Goal: Task Accomplishment & Management: Manage account settings

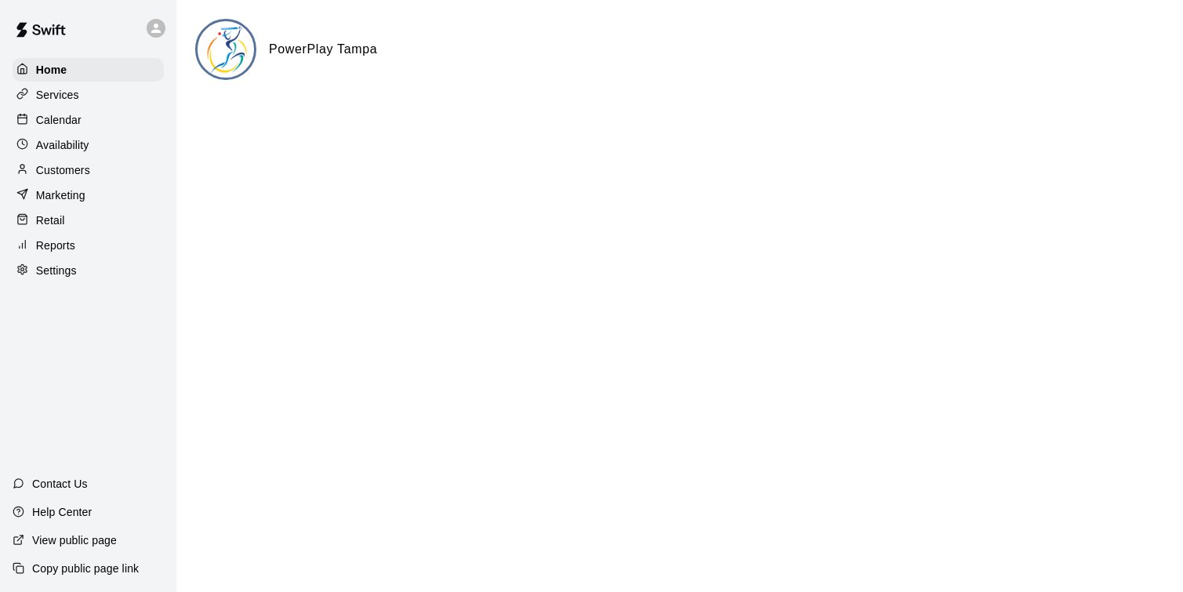
click at [84, 118] on div "Calendar" at bounding box center [88, 120] width 151 height 24
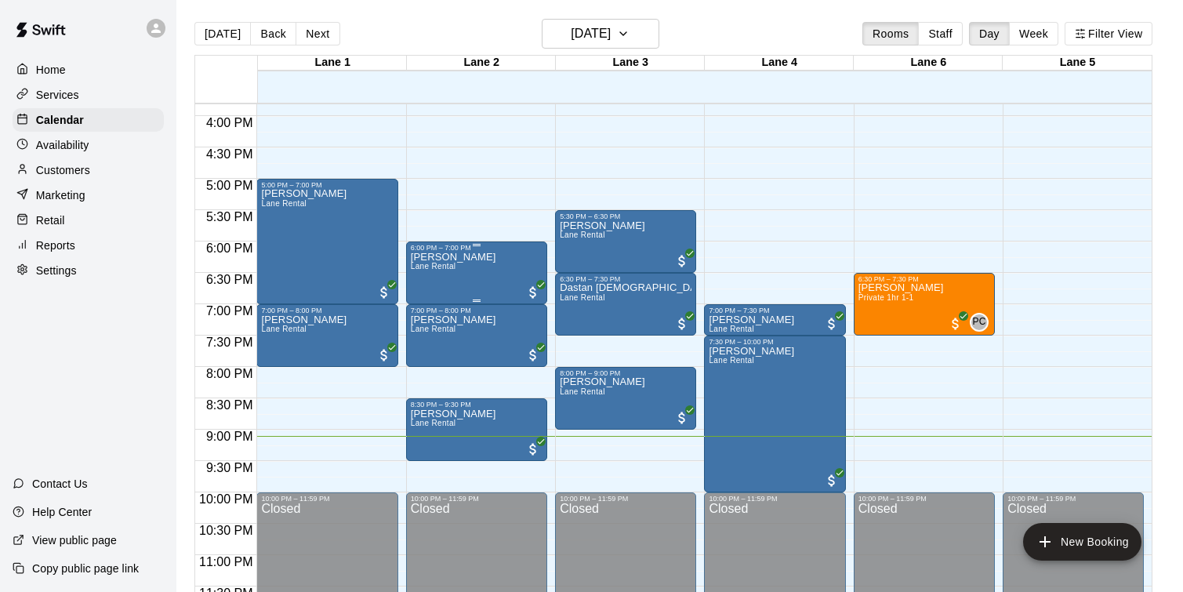
scroll to position [1001, 0]
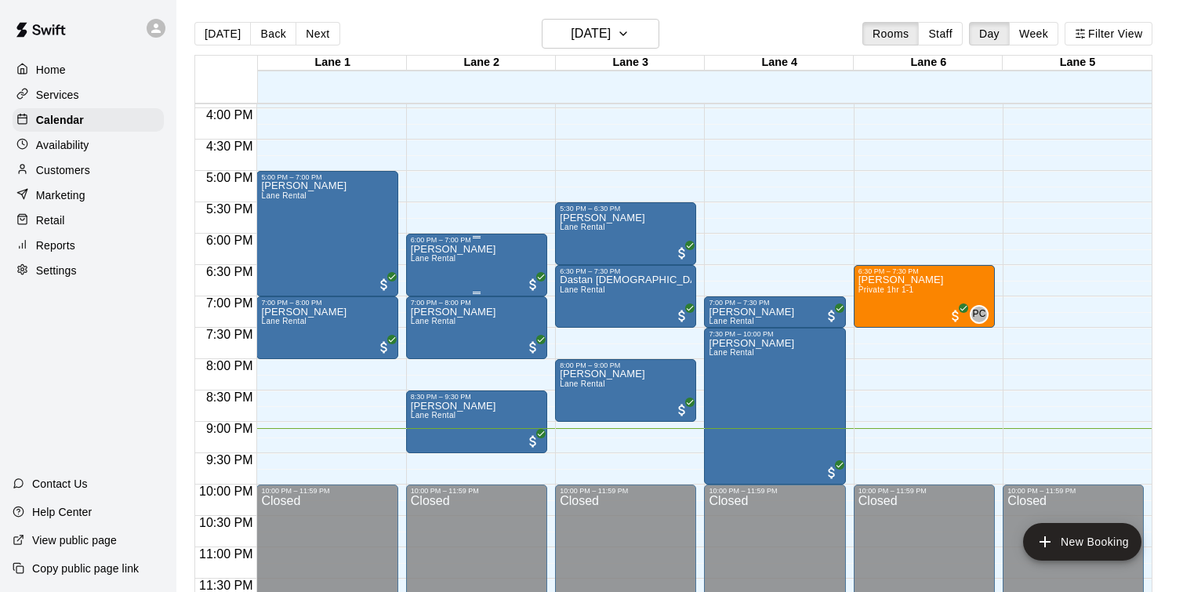
click at [472, 268] on div "[PERSON_NAME] [PERSON_NAME] Rental" at bounding box center [453, 540] width 85 height 592
click at [468, 253] on div at bounding box center [591, 296] width 1183 height 592
click at [468, 249] on p "[PERSON_NAME]" at bounding box center [453, 249] width 85 height 0
click at [429, 308] on img "edit" at bounding box center [427, 302] width 18 height 18
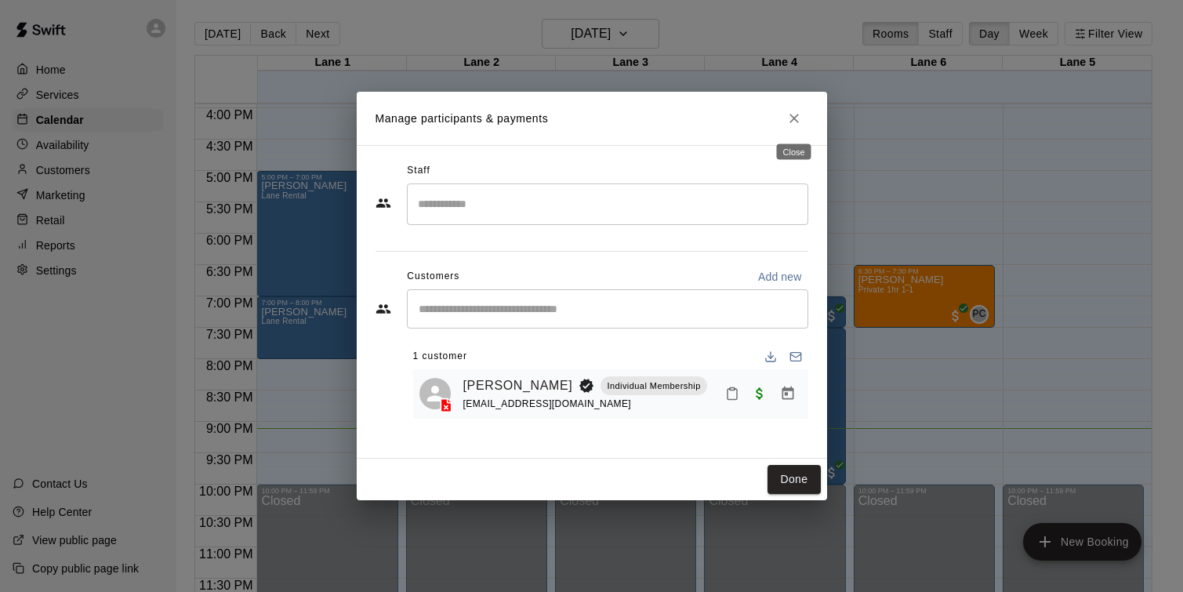
click at [793, 115] on icon "Close" at bounding box center [795, 119] width 16 height 16
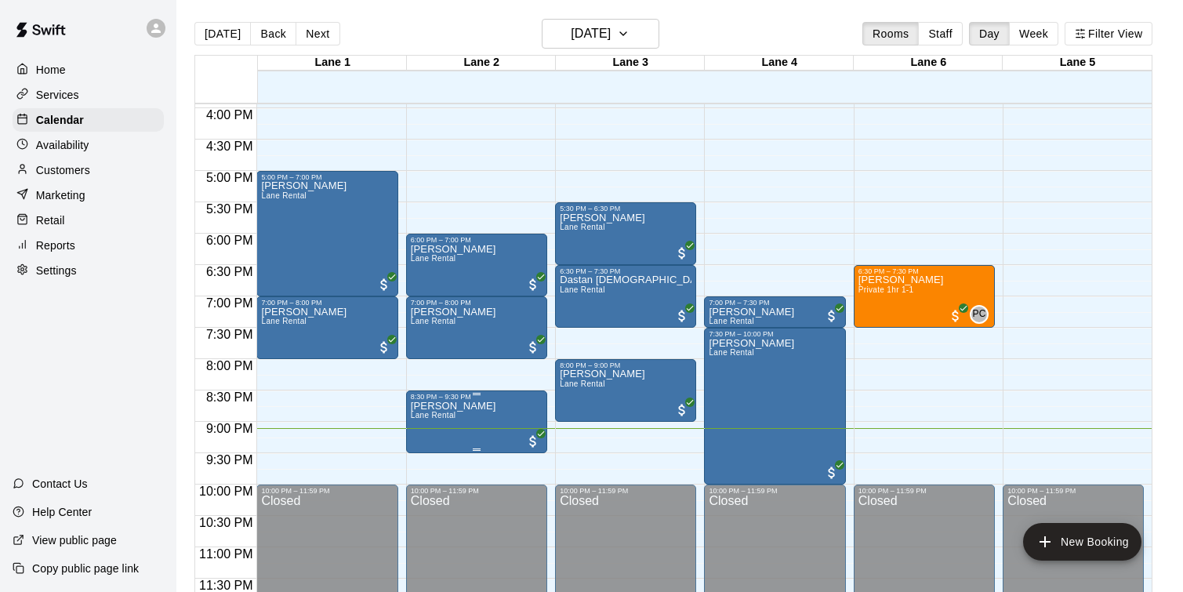
click at [482, 406] on p "[PERSON_NAME]" at bounding box center [453, 406] width 85 height 0
click at [418, 466] on img "edit" at bounding box center [427, 459] width 18 height 18
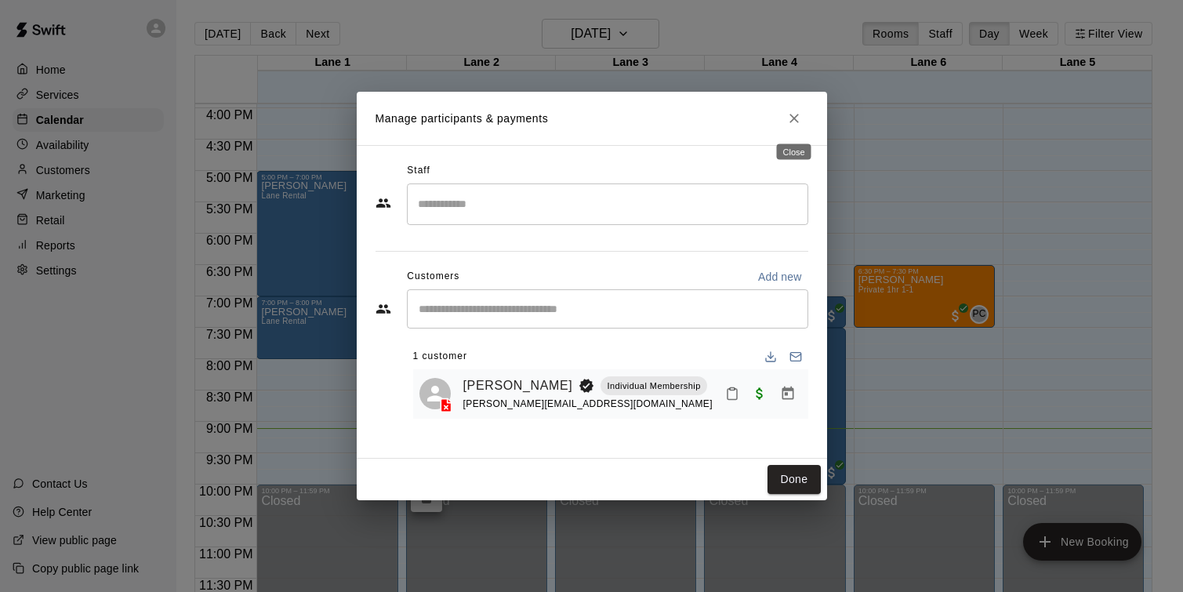
click at [797, 113] on icon "Close" at bounding box center [795, 119] width 16 height 16
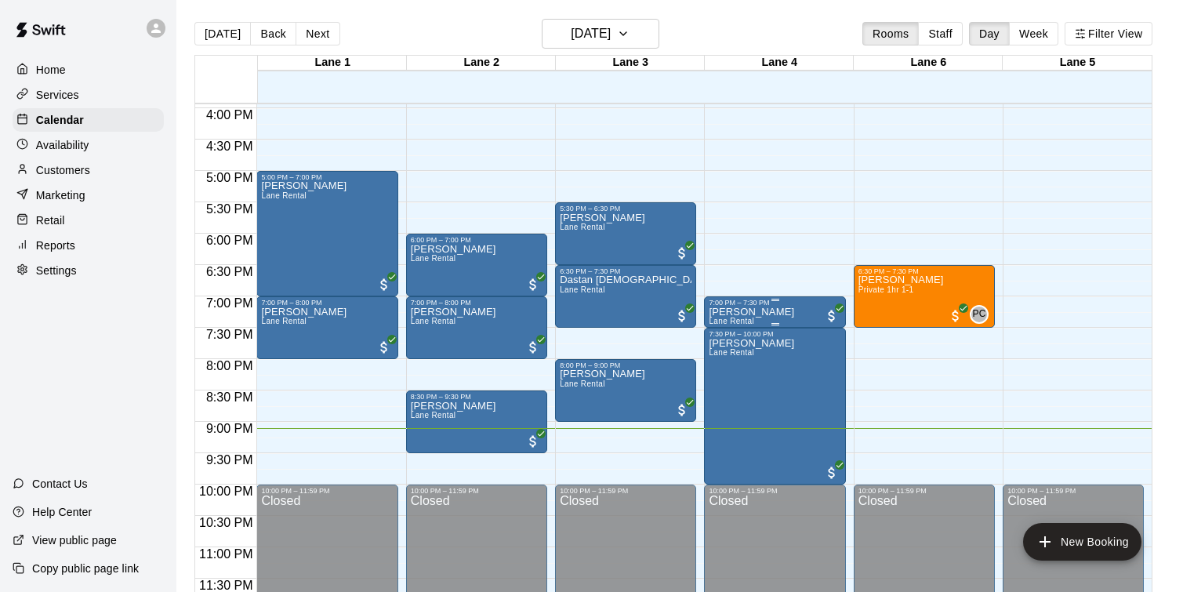
click at [780, 312] on p "[PERSON_NAME]" at bounding box center [751, 312] width 85 height 0
click at [729, 366] on img "edit" at bounding box center [726, 365] width 18 height 18
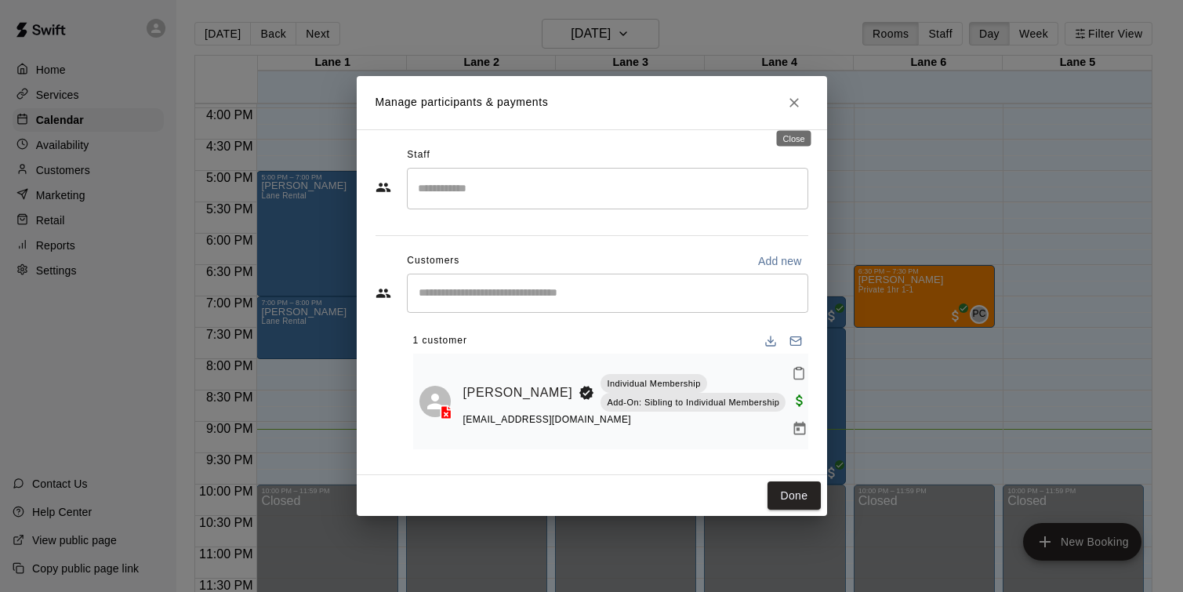
click at [796, 109] on icon "Close" at bounding box center [795, 103] width 16 height 16
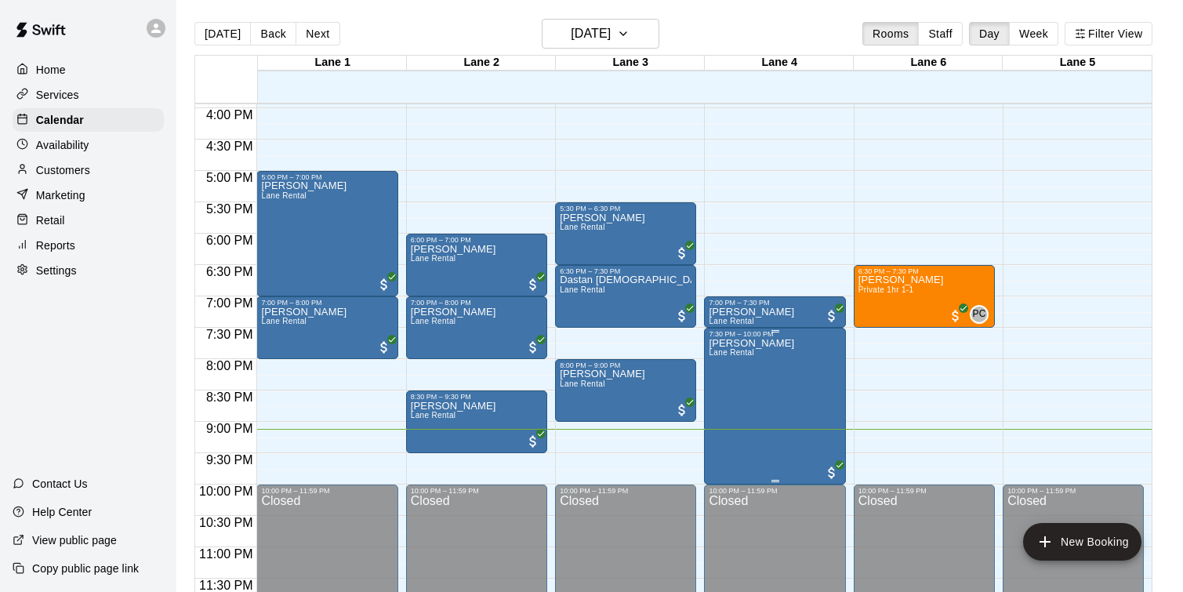
click at [787, 344] on p "[PERSON_NAME]" at bounding box center [751, 344] width 85 height 0
click at [732, 401] on img "edit" at bounding box center [726, 396] width 18 height 18
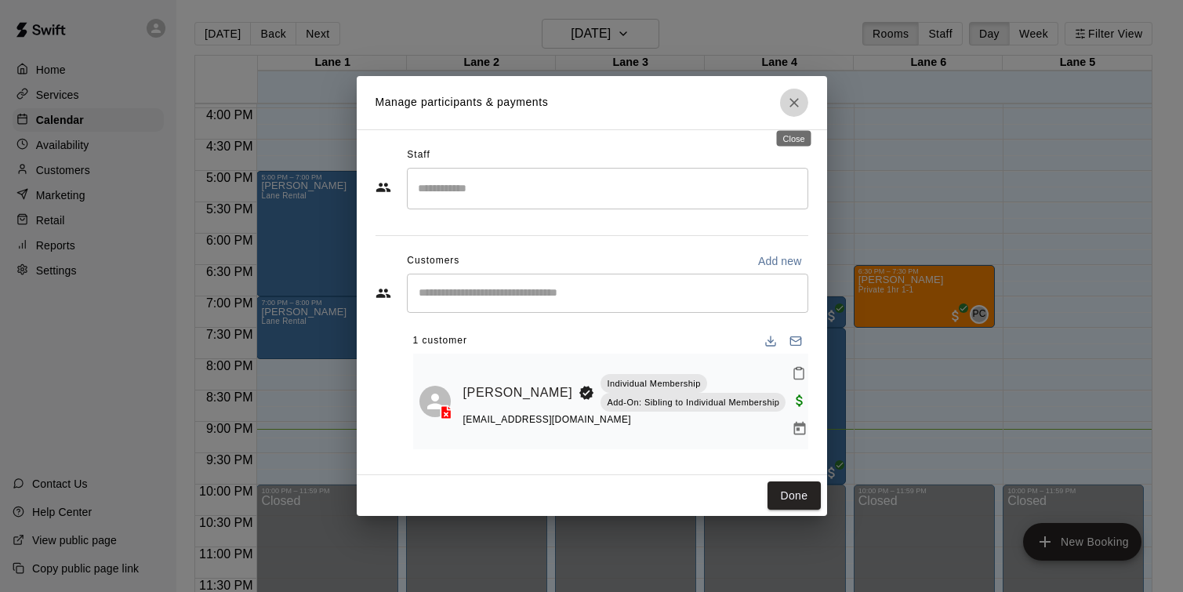
click at [799, 100] on icon "Close" at bounding box center [795, 103] width 16 height 16
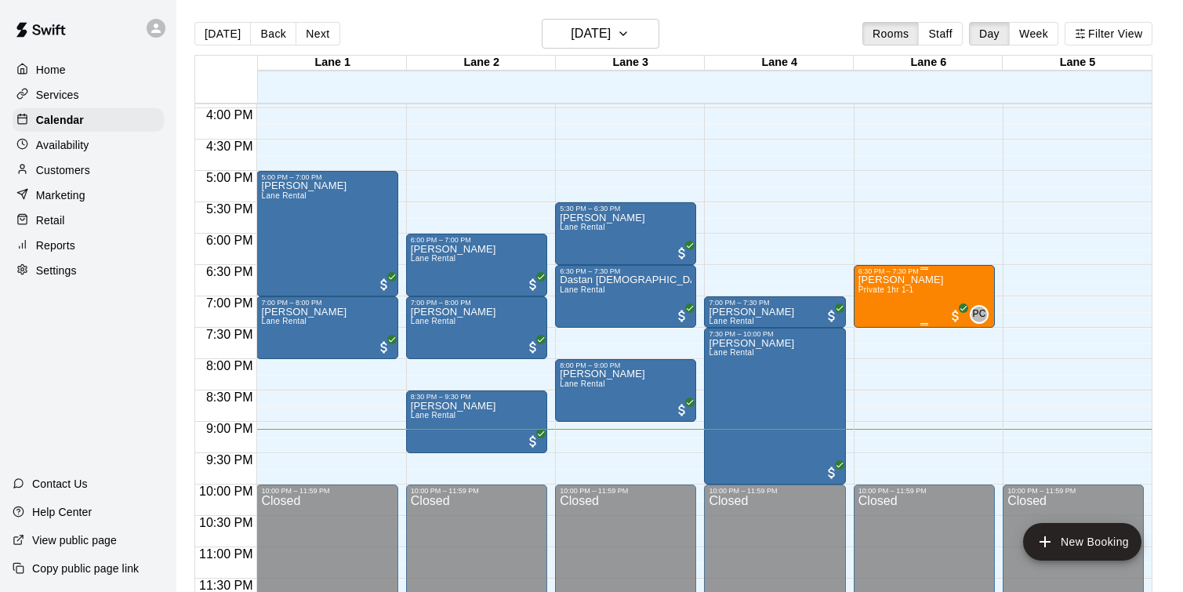
click at [901, 280] on p "[PERSON_NAME]" at bounding box center [901, 280] width 85 height 0
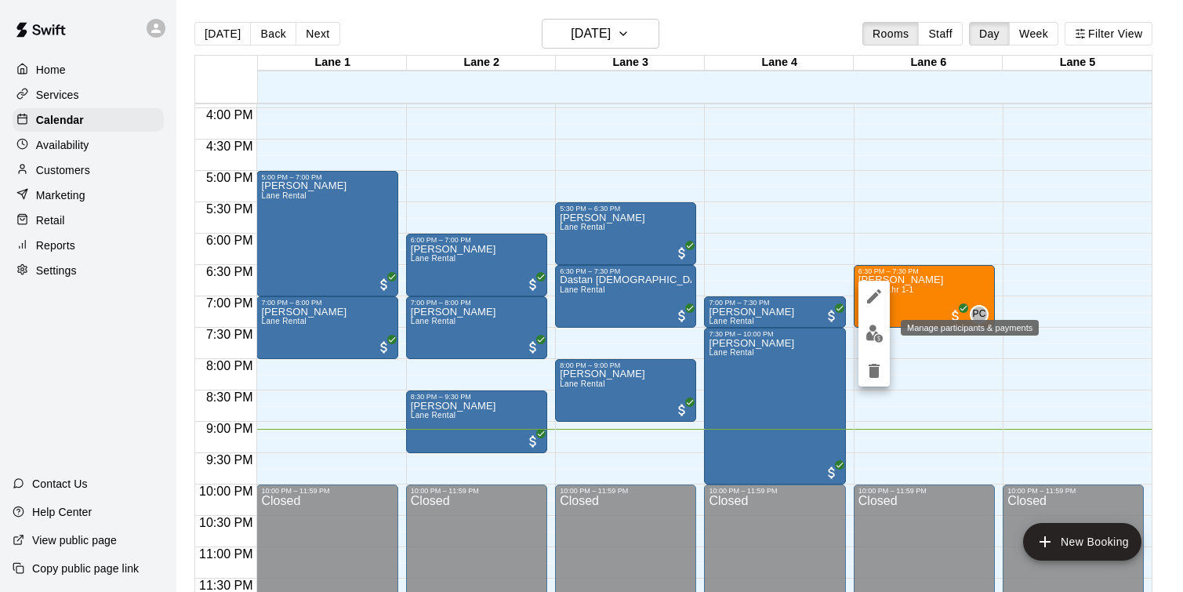
click at [873, 332] on img "edit" at bounding box center [875, 334] width 18 height 18
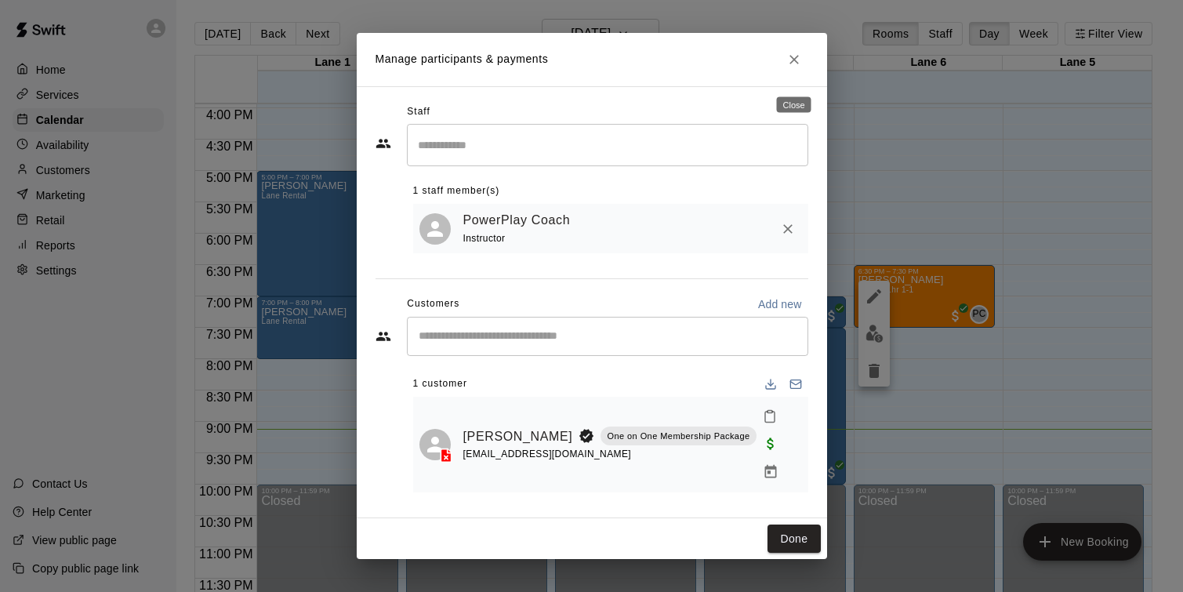
click at [791, 64] on icon "Close" at bounding box center [794, 59] width 9 height 9
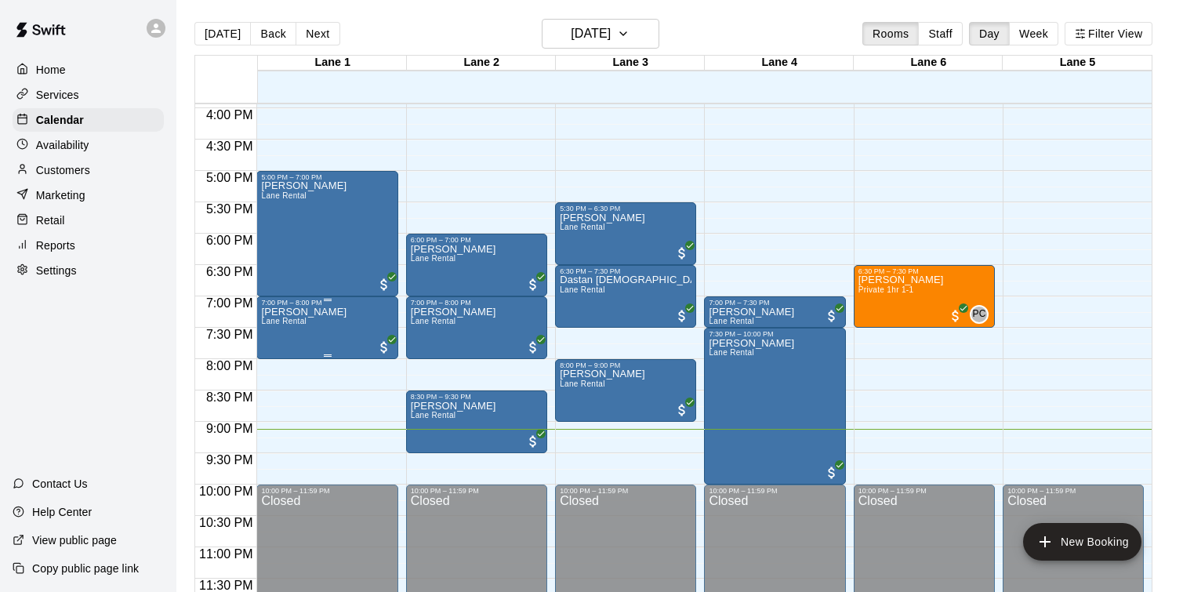
click at [310, 312] on p "[PERSON_NAME]" at bounding box center [303, 312] width 85 height 0
click at [285, 365] on img "edit" at bounding box center [278, 365] width 18 height 18
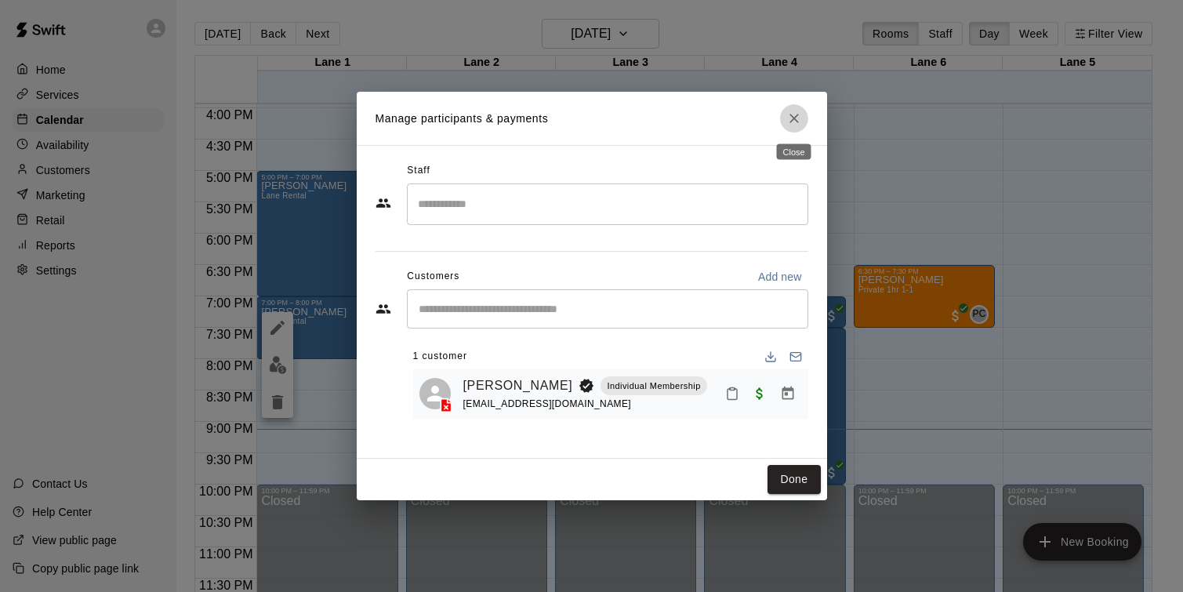
click at [794, 115] on icon "Close" at bounding box center [795, 119] width 16 height 16
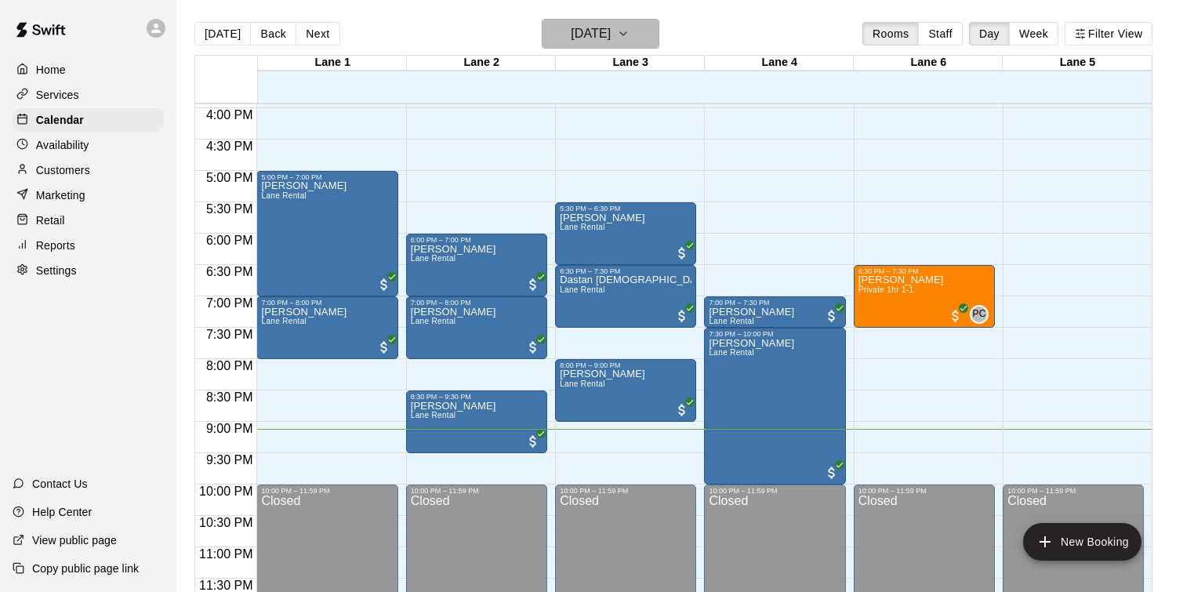
click at [592, 48] on button "[DATE]" at bounding box center [601, 34] width 118 height 30
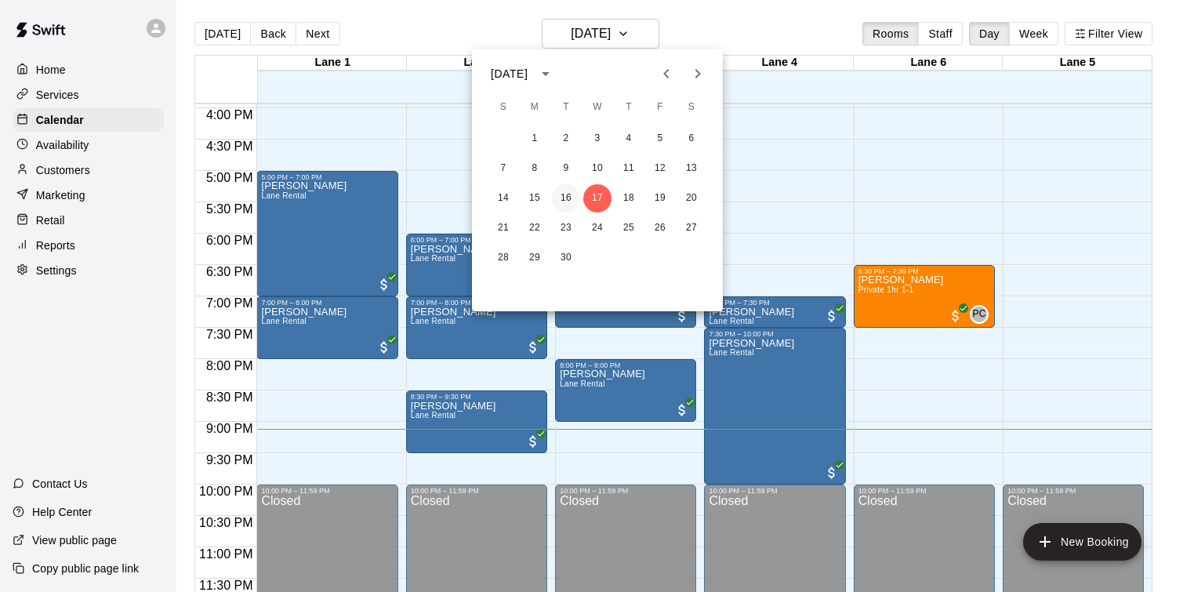
click at [573, 194] on button "16" at bounding box center [566, 198] width 28 height 28
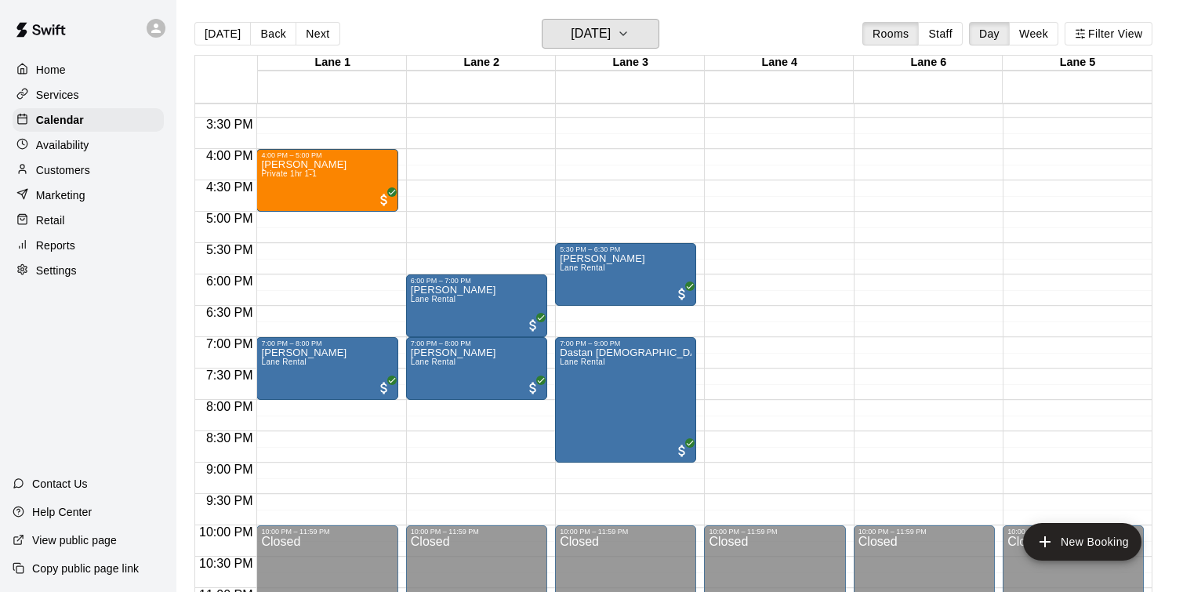
scroll to position [945, 0]
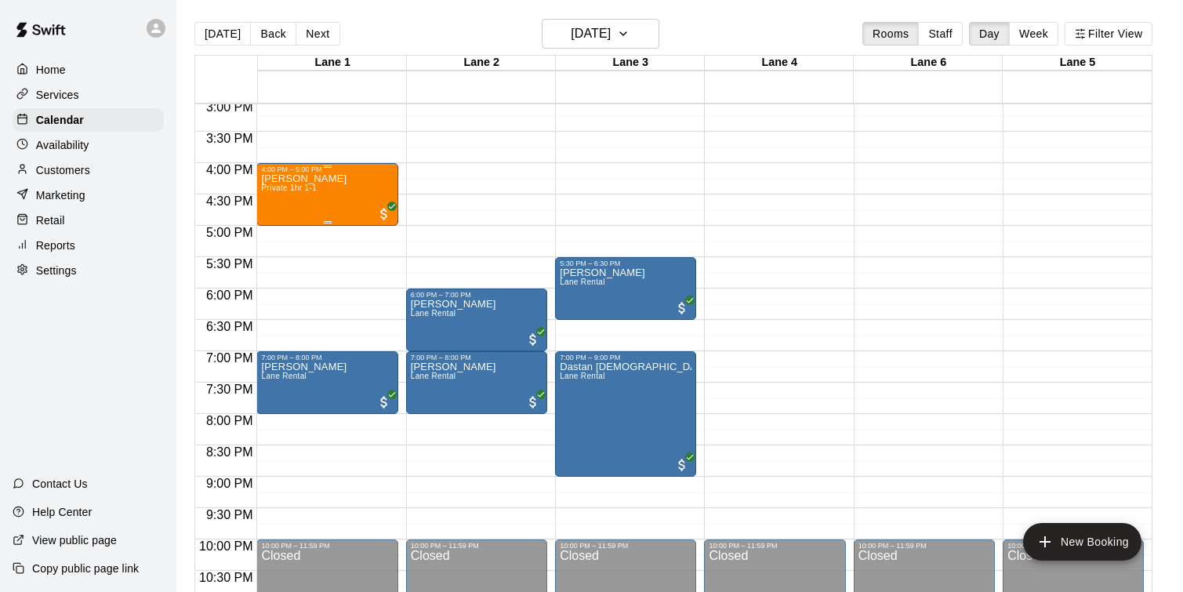
click at [326, 179] on p "[PERSON_NAME]" at bounding box center [303, 179] width 85 height 0
click at [271, 242] on button "edit" at bounding box center [277, 232] width 31 height 31
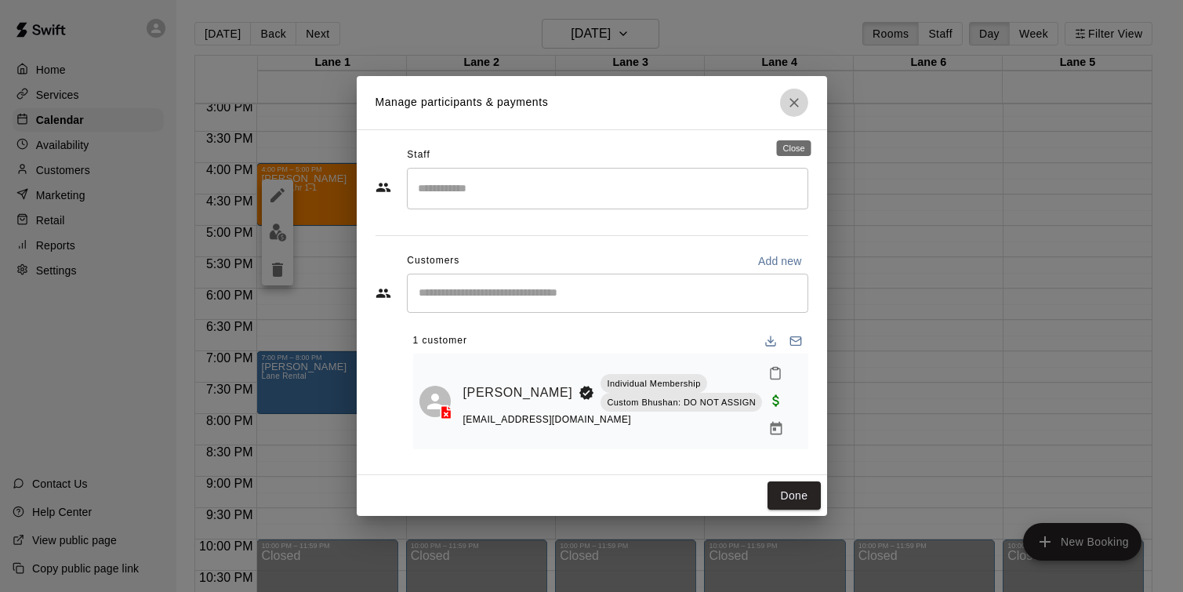
click at [795, 107] on icon "Close" at bounding box center [794, 102] width 9 height 9
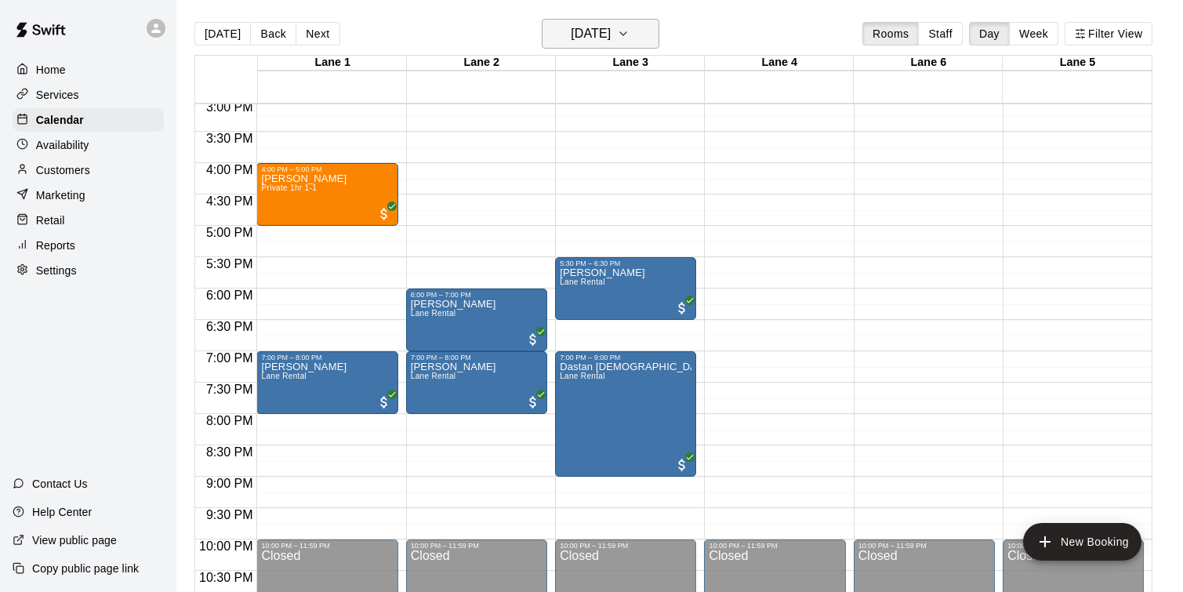
click at [630, 27] on icon "button" at bounding box center [623, 33] width 13 height 19
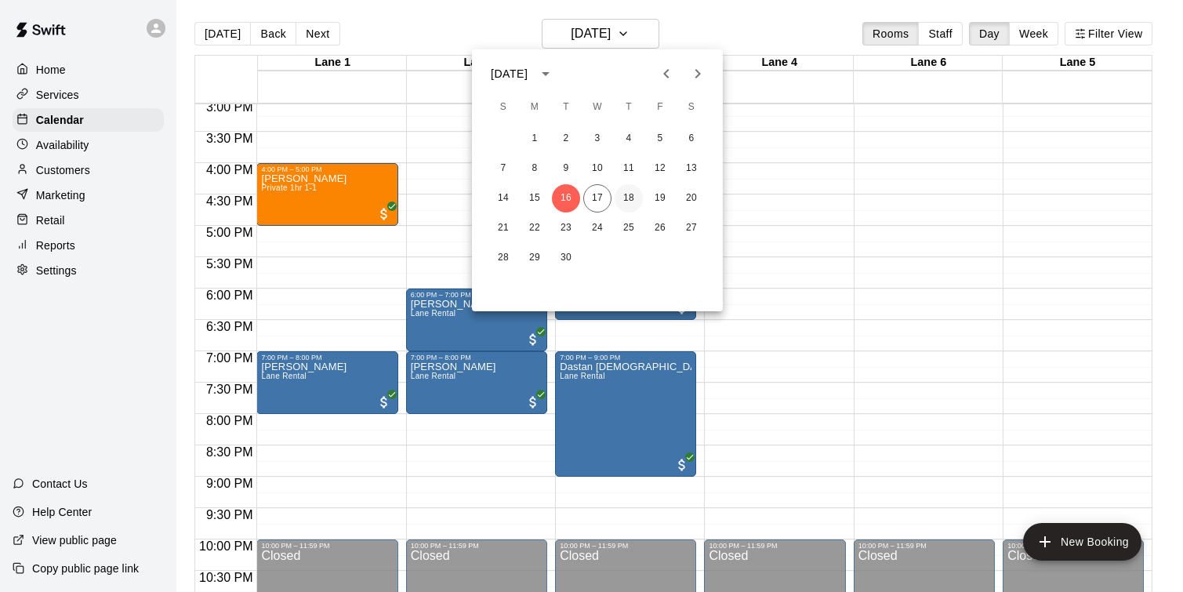
click at [632, 196] on button "18" at bounding box center [629, 198] width 28 height 28
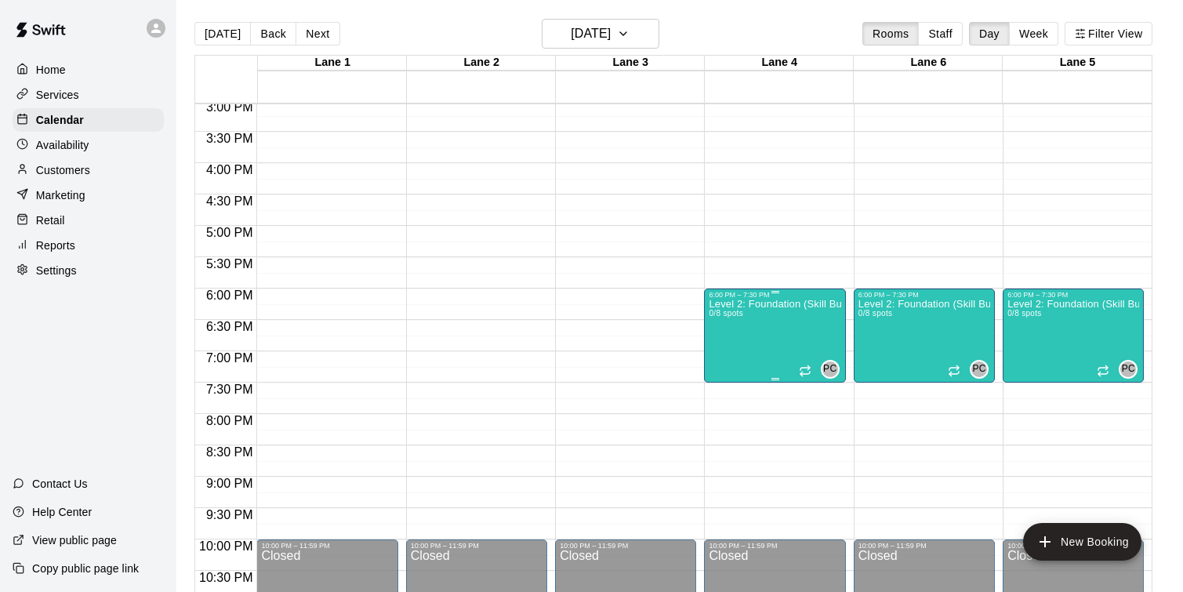
click at [799, 326] on div "Level 2: Foundation (Skill Building Stage) 2 Session 0/8 spots" at bounding box center [775, 595] width 132 height 592
click at [718, 359] on img "edit" at bounding box center [726, 353] width 18 height 18
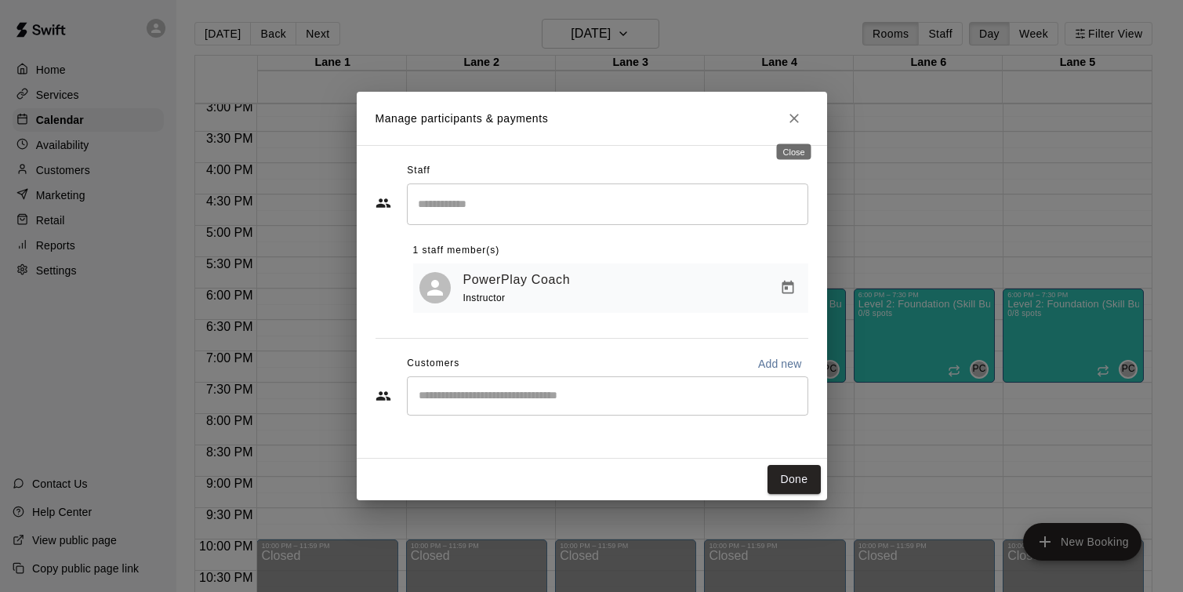
click at [799, 115] on icon "Close" at bounding box center [795, 119] width 16 height 16
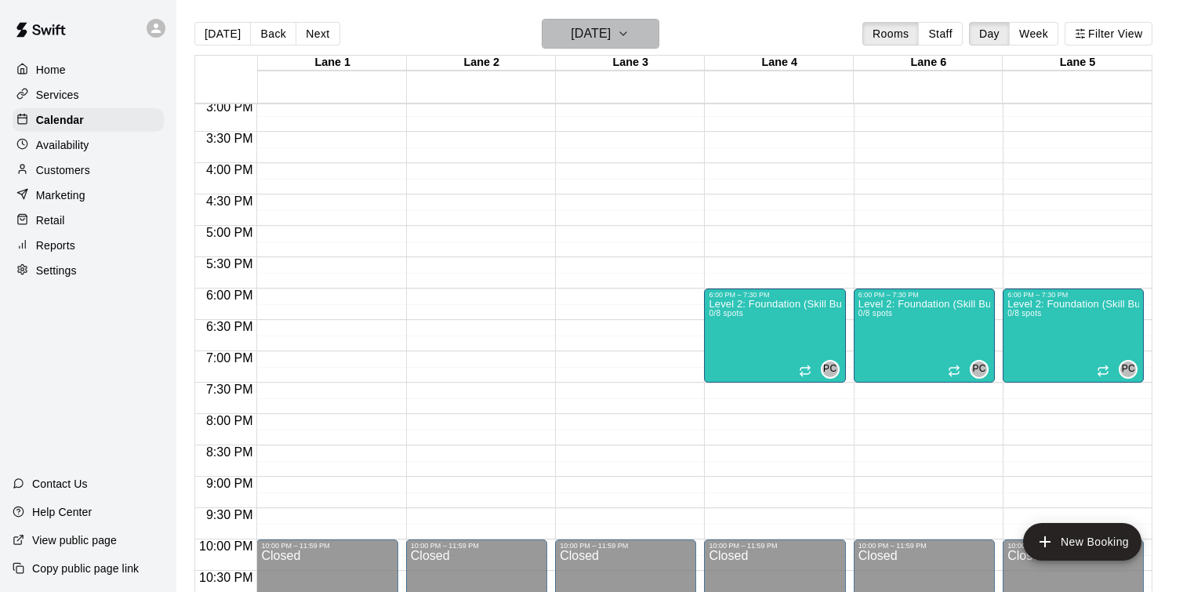
click at [611, 25] on h6 "[DATE]" at bounding box center [591, 34] width 40 height 22
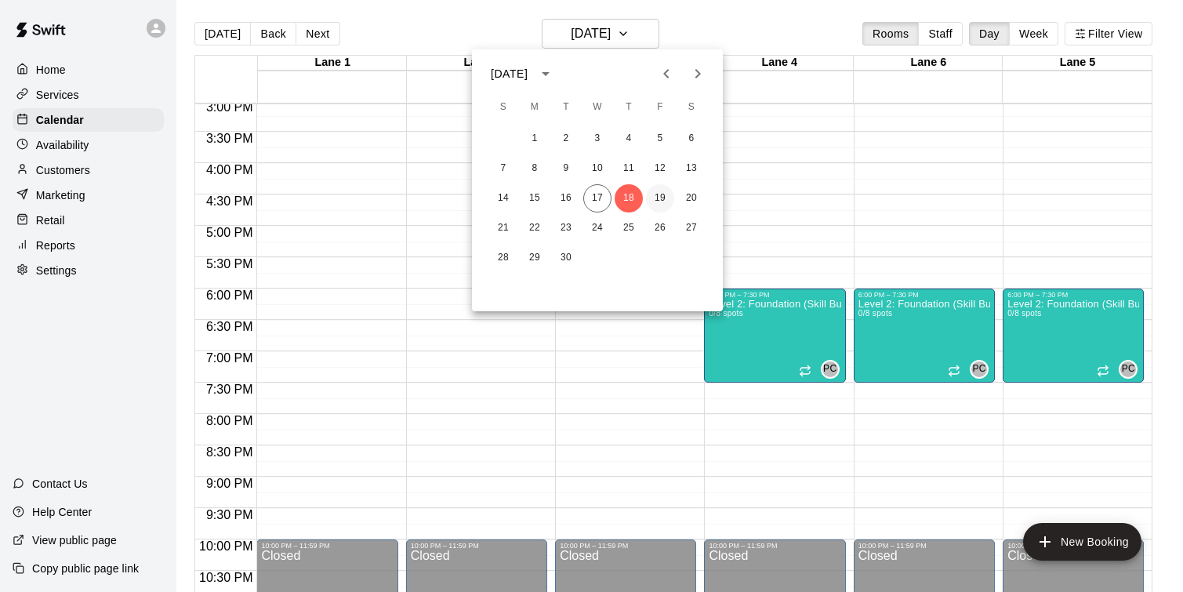
click at [661, 194] on button "19" at bounding box center [660, 198] width 28 height 28
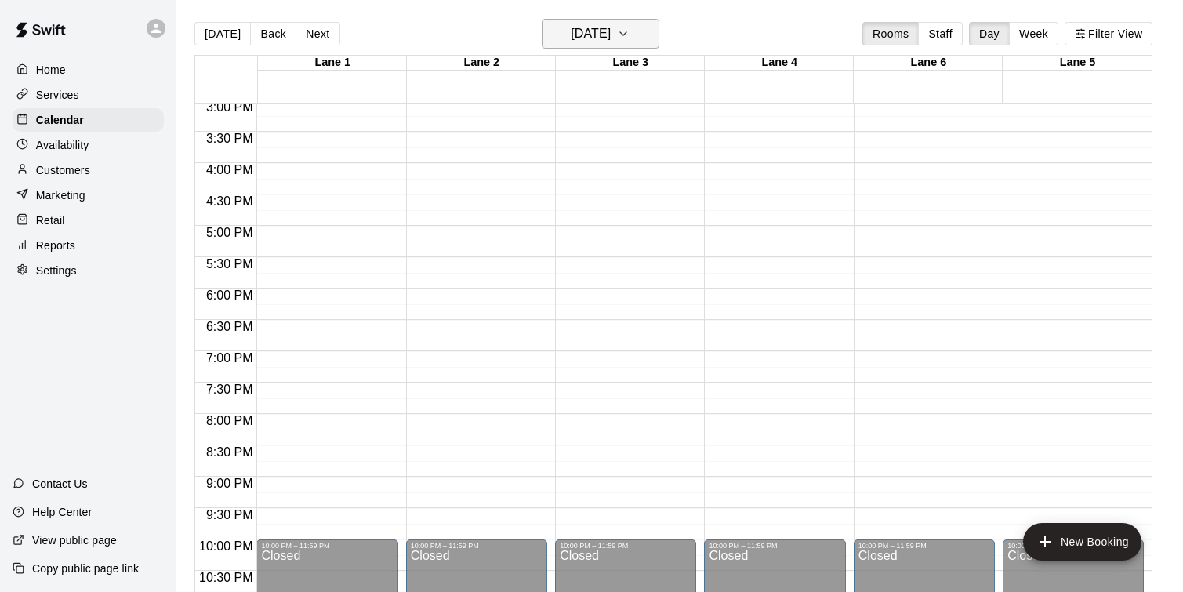
click at [630, 35] on icon "button" at bounding box center [623, 33] width 13 height 19
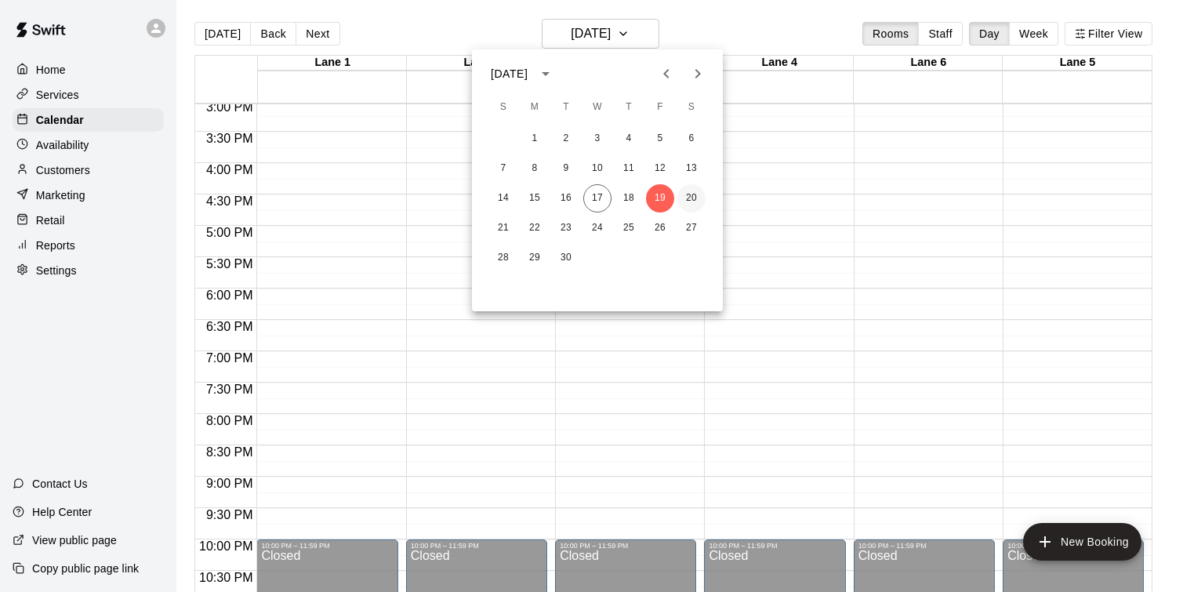
click at [697, 195] on button "20" at bounding box center [692, 198] width 28 height 28
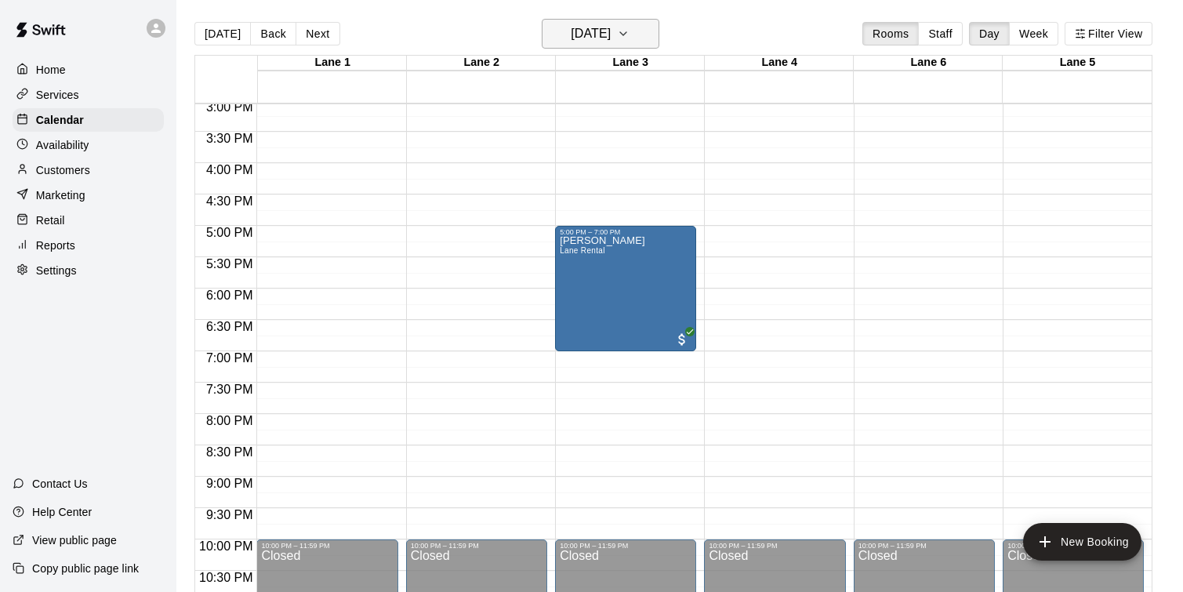
click at [611, 38] on h6 "[DATE]" at bounding box center [591, 34] width 40 height 22
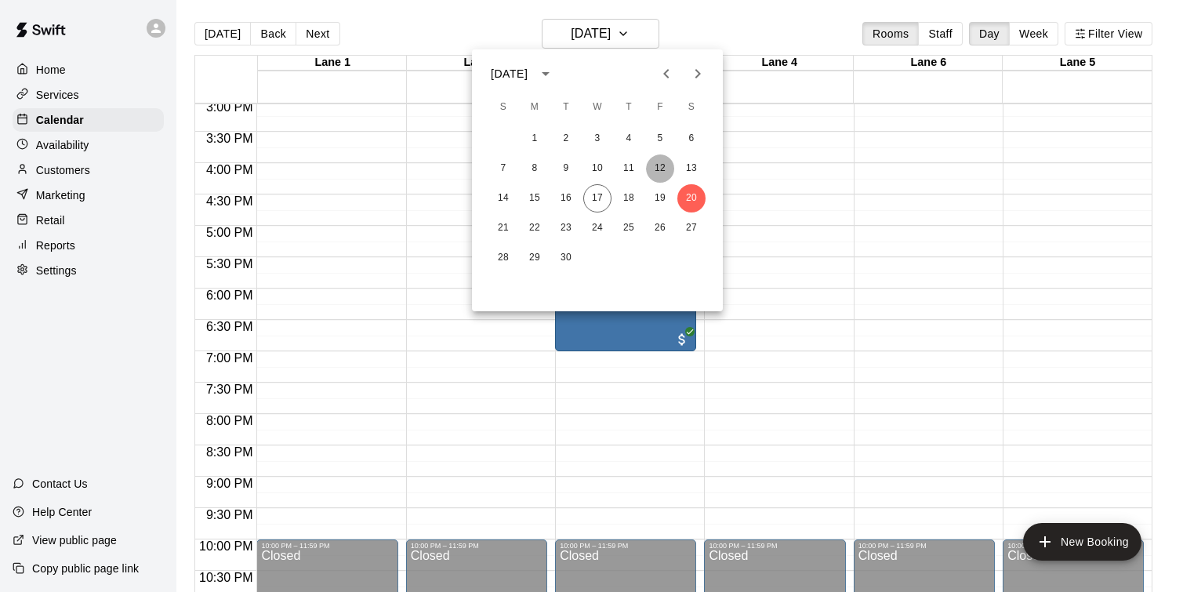
click at [665, 170] on button "12" at bounding box center [660, 168] width 28 height 28
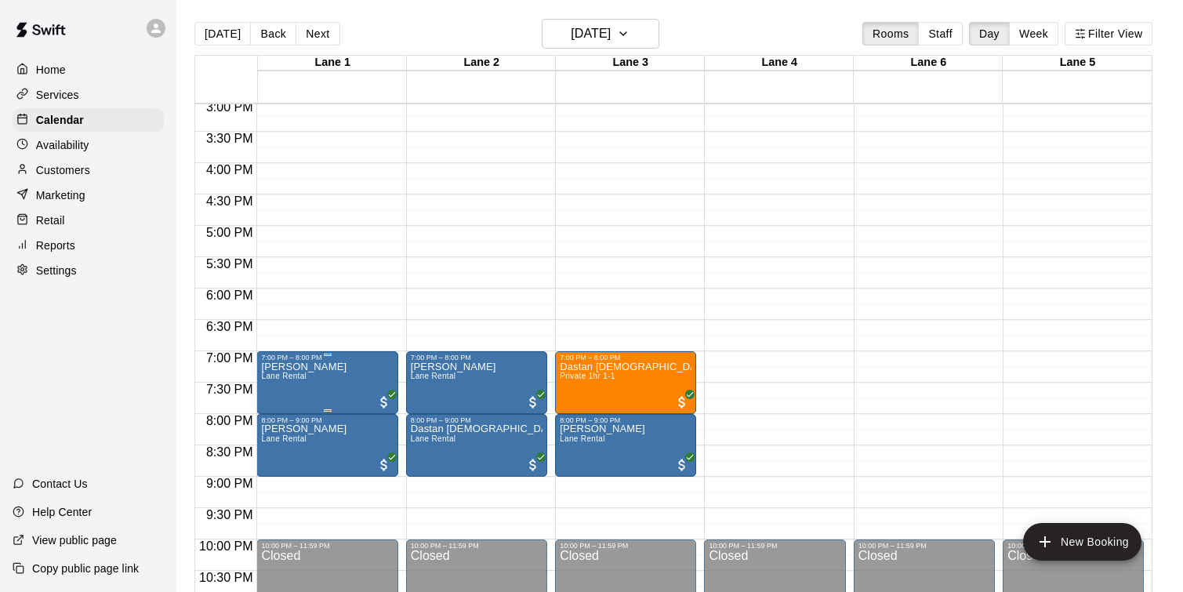
click at [269, 424] on img "edit" at bounding box center [278, 416] width 18 height 18
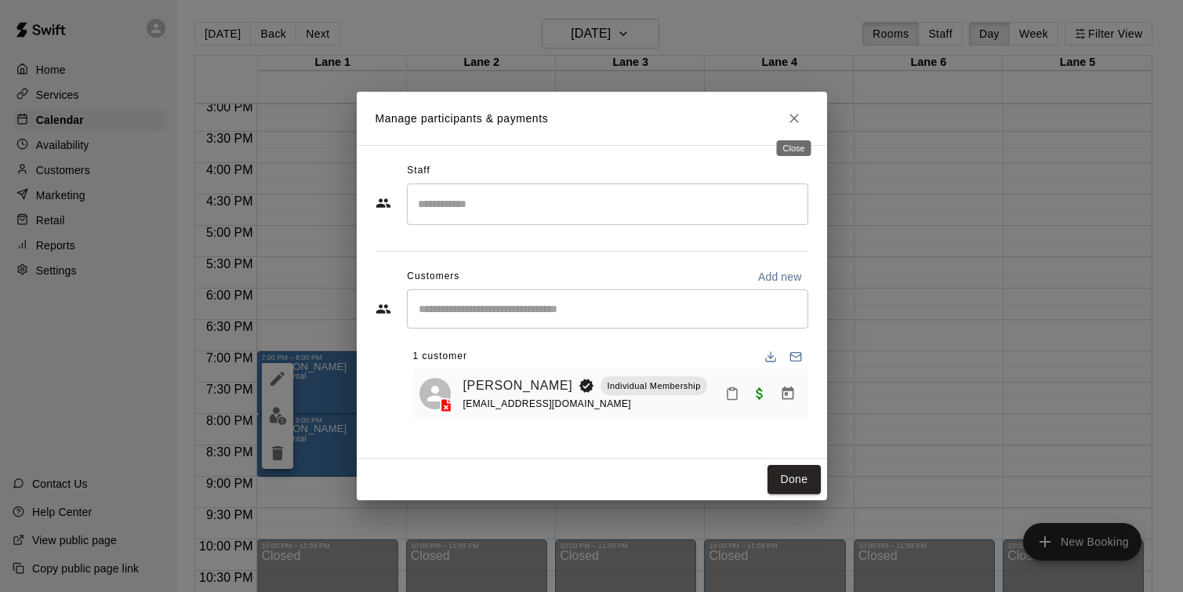
click at [798, 114] on icon "Close" at bounding box center [795, 119] width 16 height 16
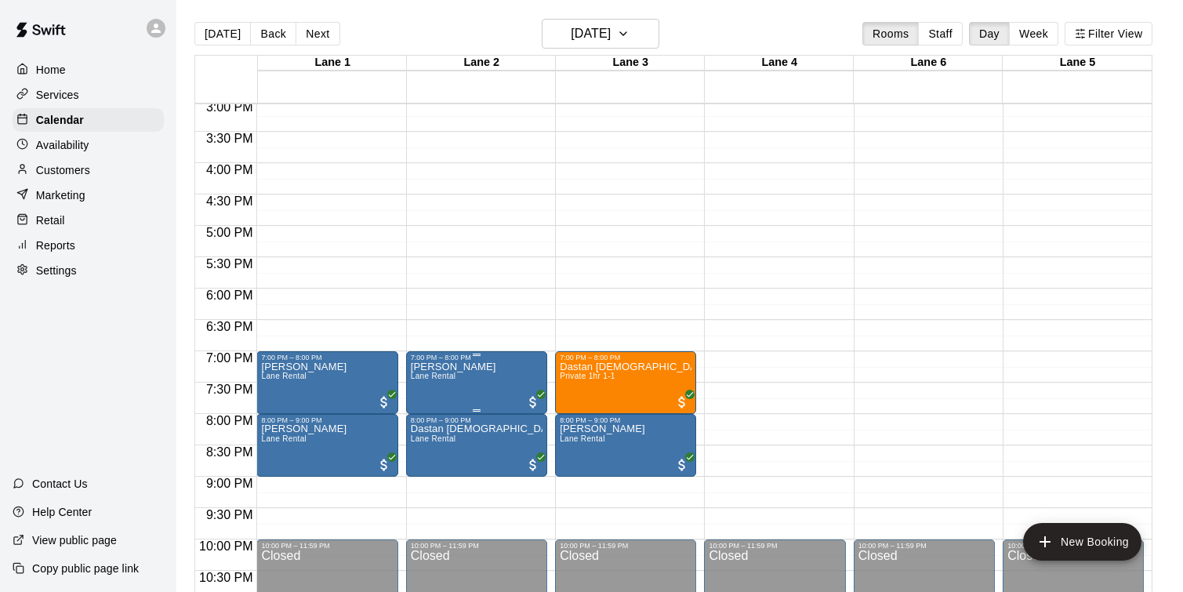
click at [453, 367] on p "[PERSON_NAME]" at bounding box center [453, 367] width 85 height 0
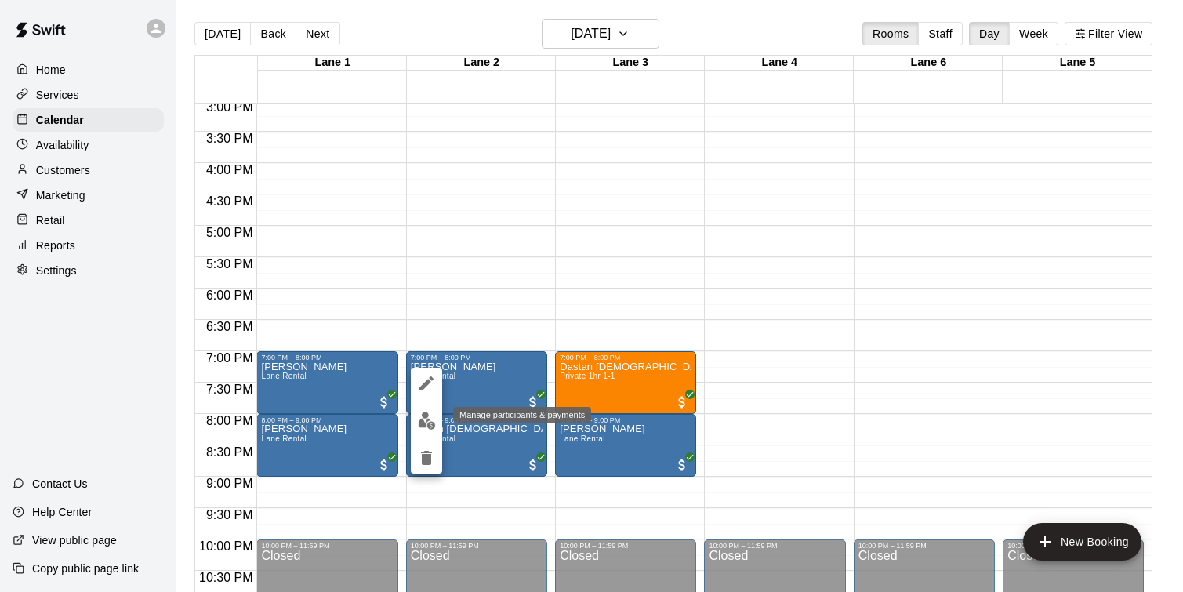
click at [420, 424] on img "edit" at bounding box center [427, 421] width 18 height 18
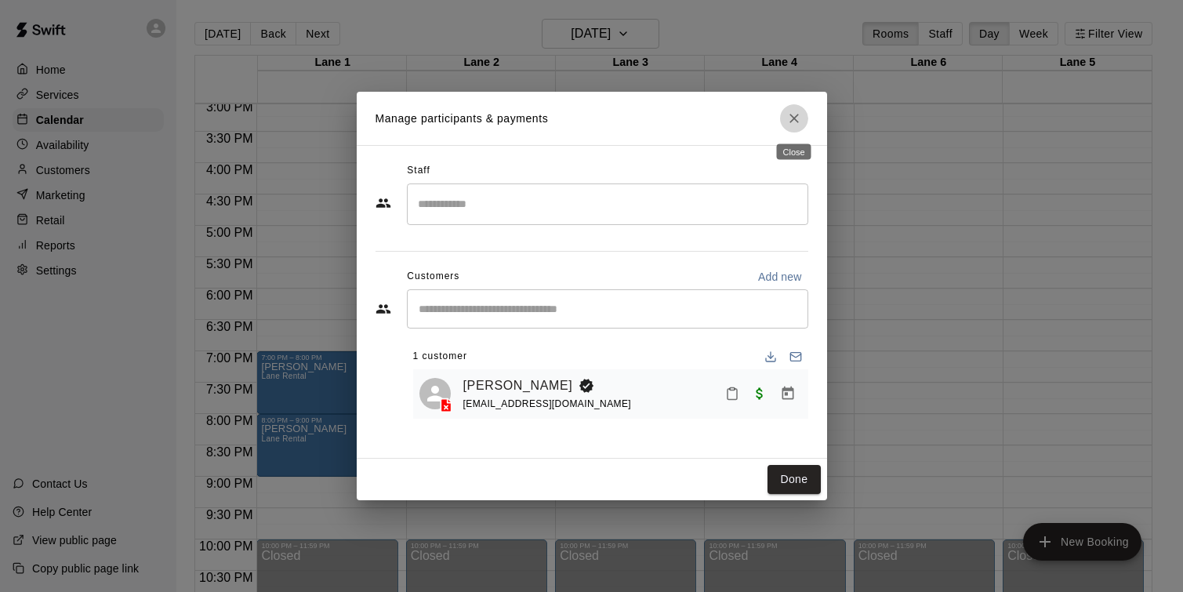
click at [794, 115] on icon "Close" at bounding box center [795, 119] width 16 height 16
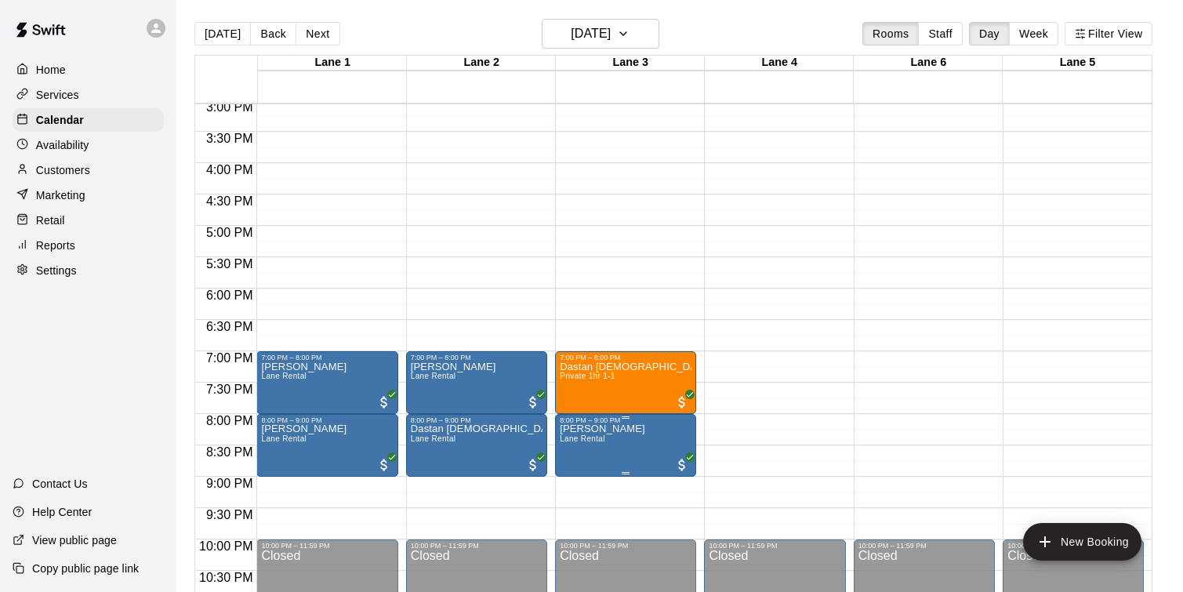
click at [582, 476] on img "edit" at bounding box center [577, 479] width 18 height 18
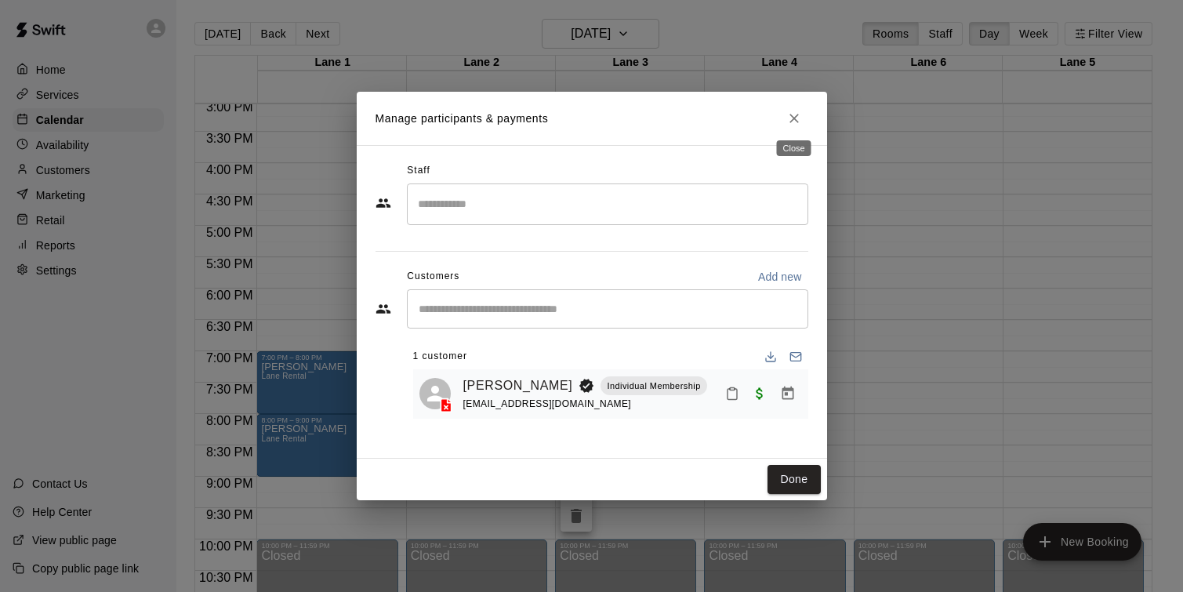
click at [791, 114] on icon "Close" at bounding box center [794, 118] width 9 height 9
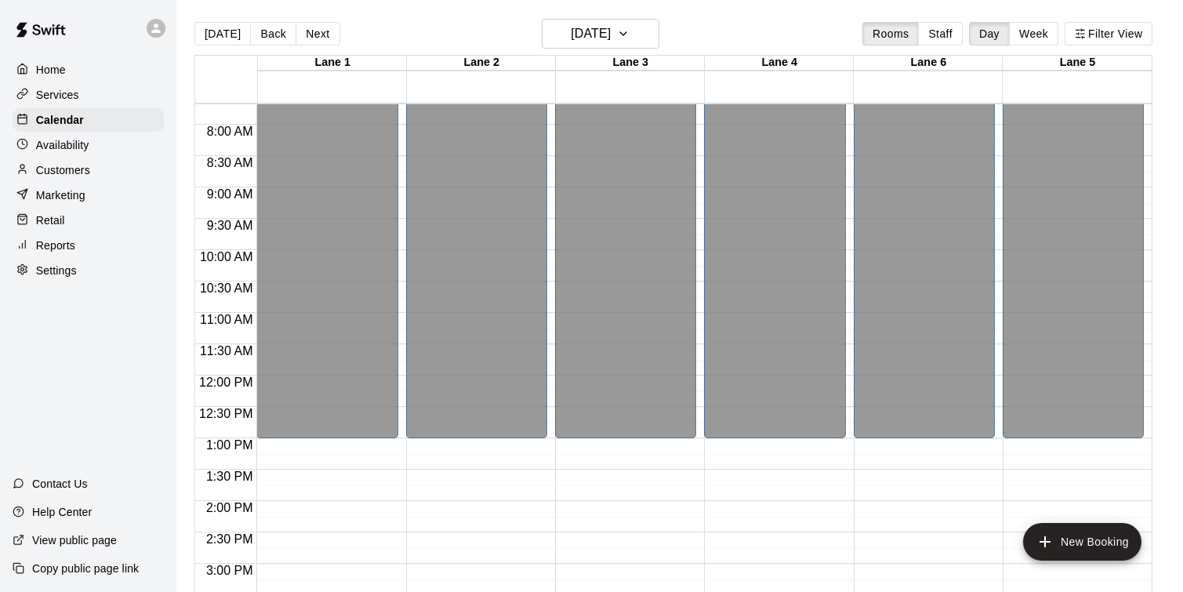
scroll to position [478, 0]
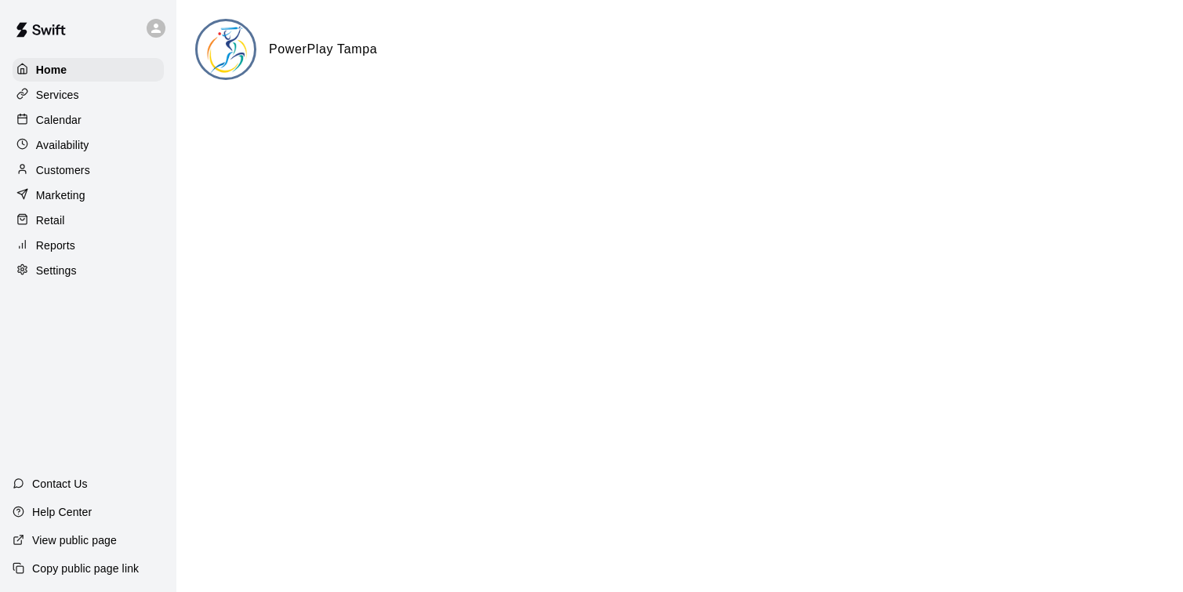
click at [81, 117] on p "Calendar" at bounding box center [58, 120] width 45 height 16
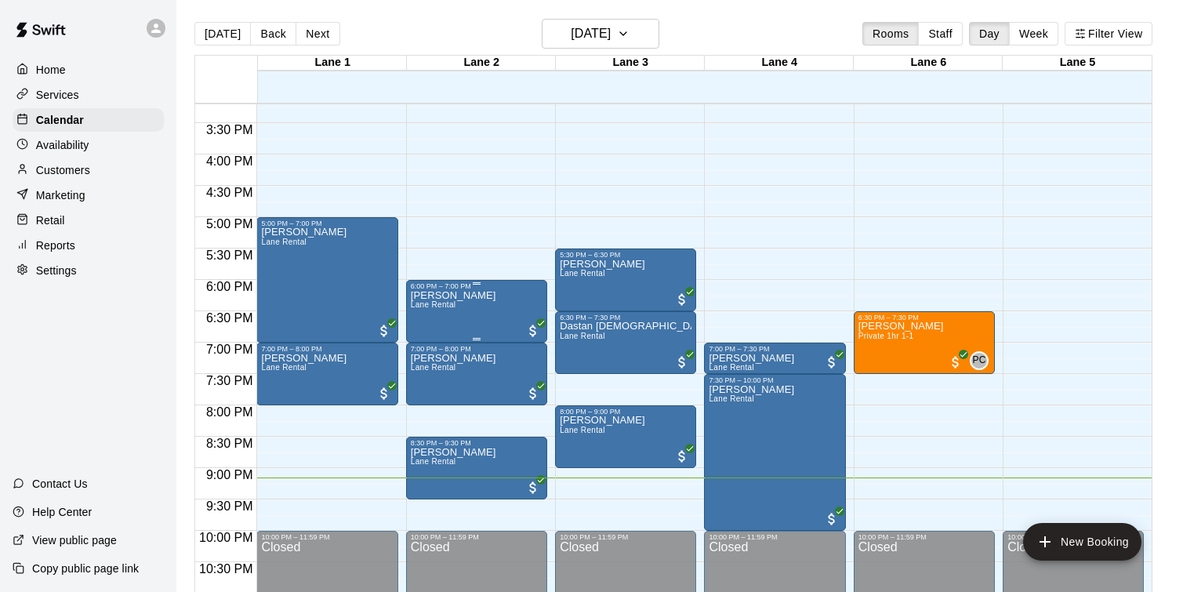
scroll to position [1001, 0]
